Goal: Use online tool/utility: Utilize a website feature to perform a specific function

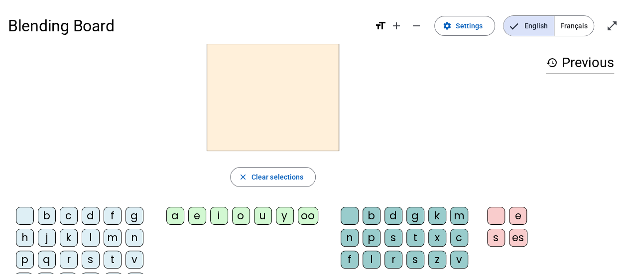
click at [91, 236] on div "l" at bounding box center [91, 238] width 18 height 18
click at [198, 216] on div "e" at bounding box center [197, 216] width 18 height 18
click at [260, 216] on div "u" at bounding box center [263, 216] width 18 height 18
click at [110, 256] on div "t" at bounding box center [113, 260] width 18 height 18
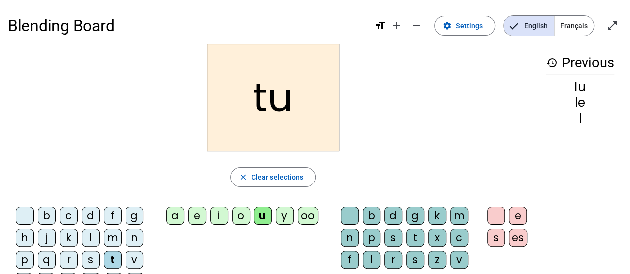
click at [91, 212] on div "d" at bounding box center [91, 216] width 18 height 18
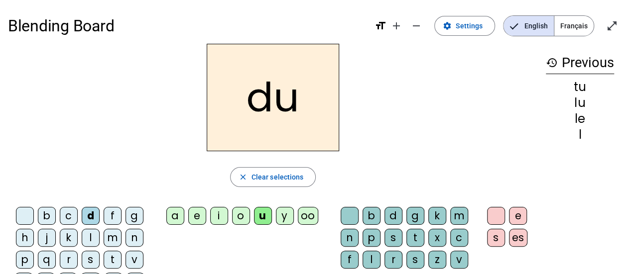
click at [201, 214] on div "e" at bounding box center [197, 216] width 18 height 18
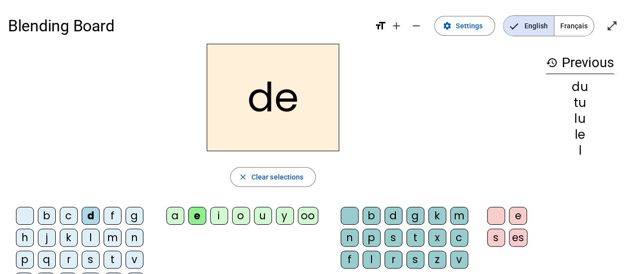
click at [116, 260] on div "t" at bounding box center [113, 260] width 18 height 18
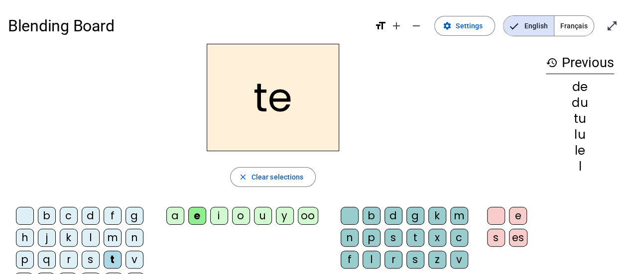
click at [178, 215] on div "a" at bounding box center [175, 216] width 18 height 18
